Goal: Information Seeking & Learning: Check status

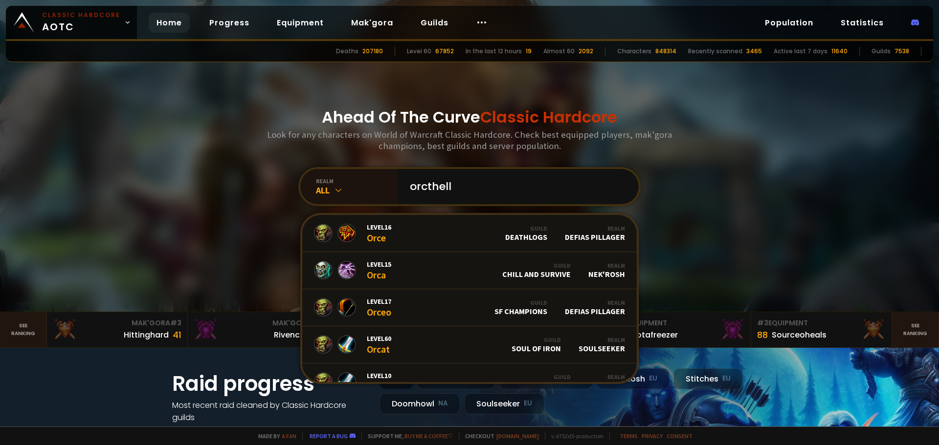
type input "orcthello"
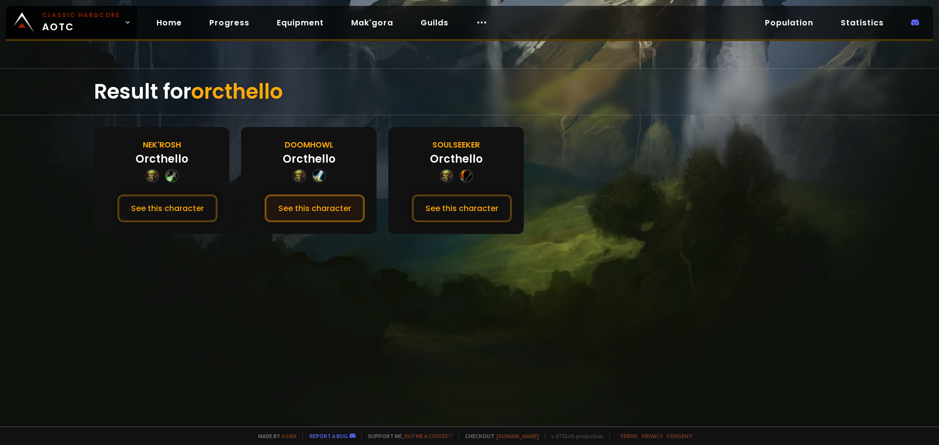
click at [334, 212] on button "See this character" at bounding box center [314, 209] width 100 height 28
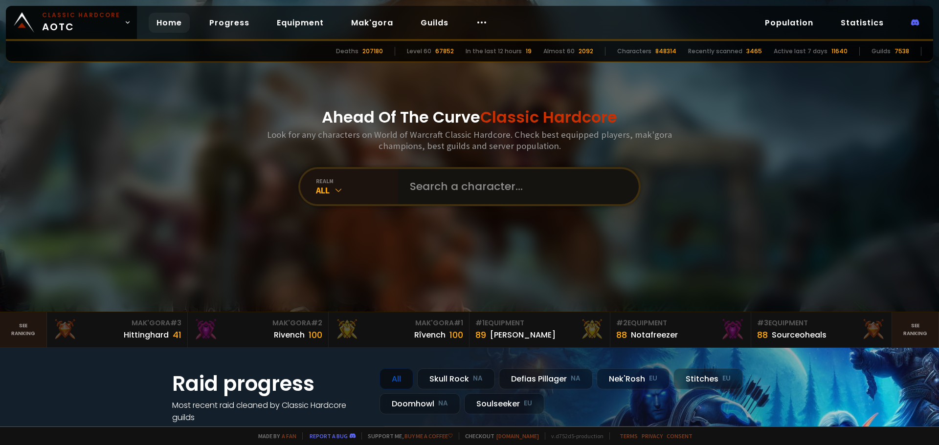
click at [423, 186] on input "text" at bounding box center [515, 186] width 223 height 35
paste input "û"
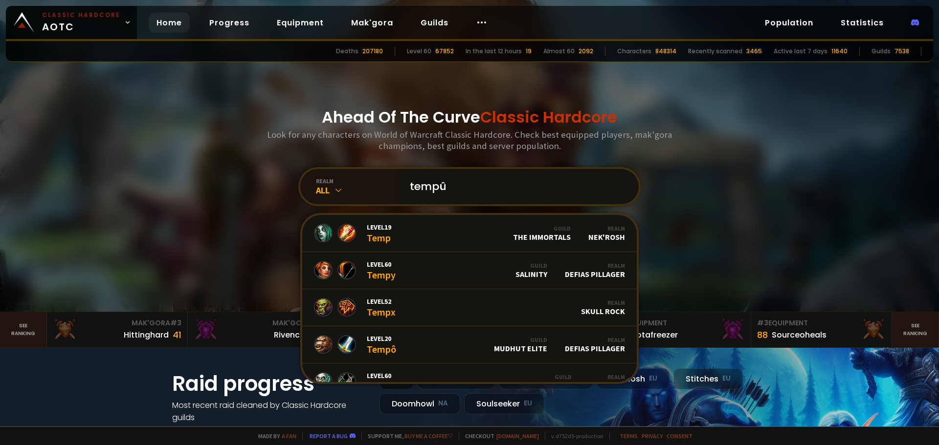
type input "tempûs"
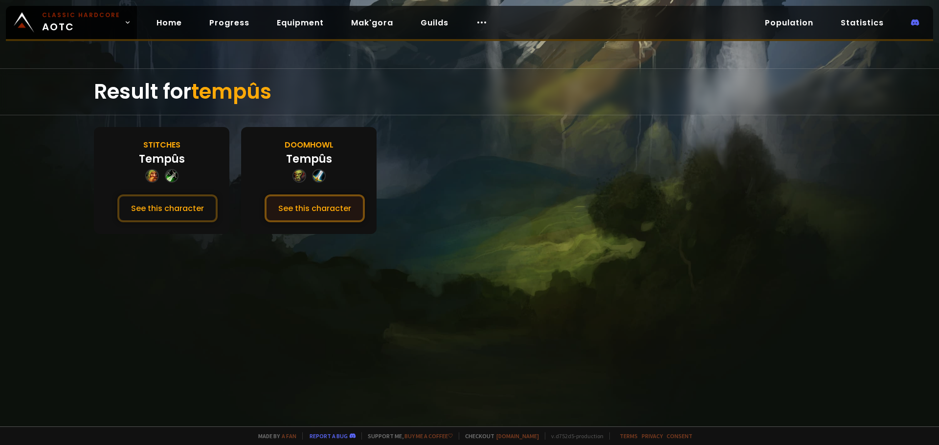
click at [342, 206] on button "See this character" at bounding box center [314, 209] width 100 height 28
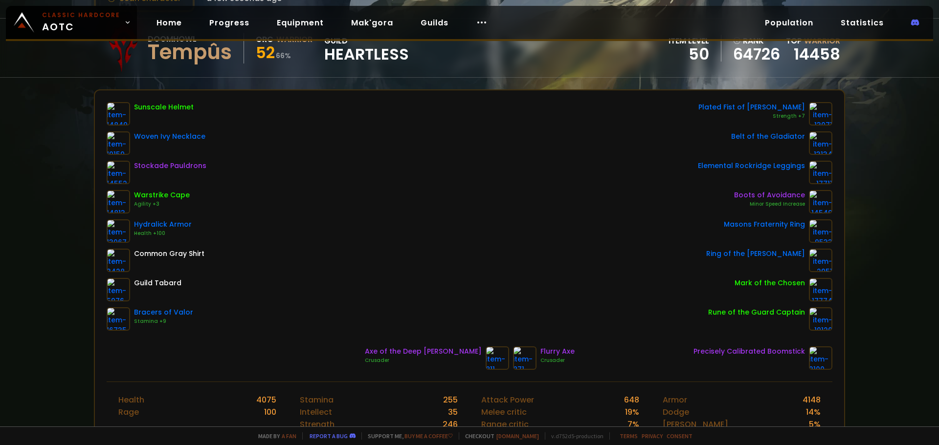
scroll to position [49, 0]
